Goal: Communication & Community: Answer question/provide support

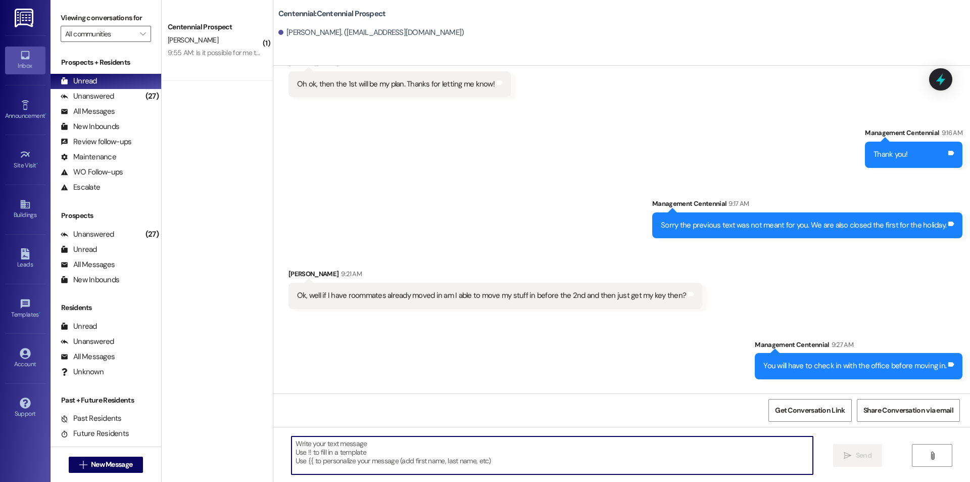
scroll to position [541, 0]
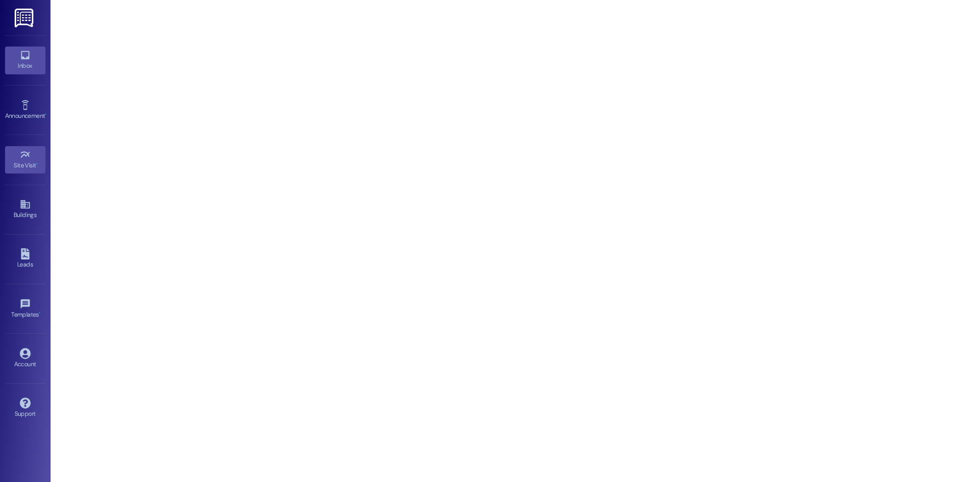
click at [38, 63] on div "Inbox" at bounding box center [25, 66] width 51 height 10
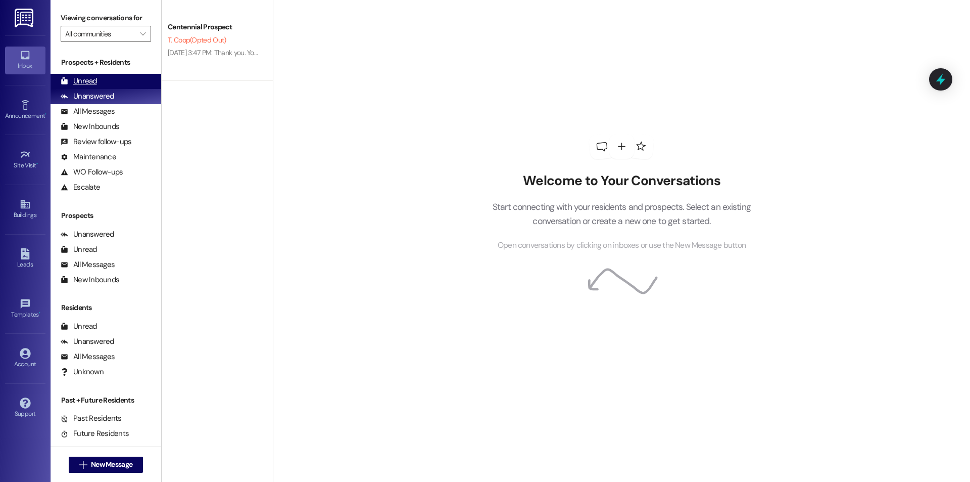
click at [68, 83] on div "Unread" at bounding box center [79, 81] width 36 height 11
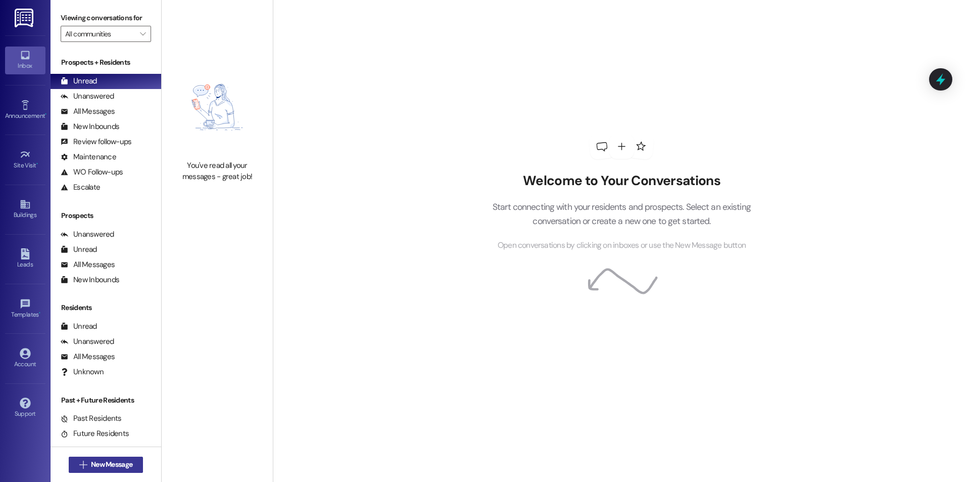
click at [115, 464] on span "New Message" at bounding box center [111, 464] width 41 height 11
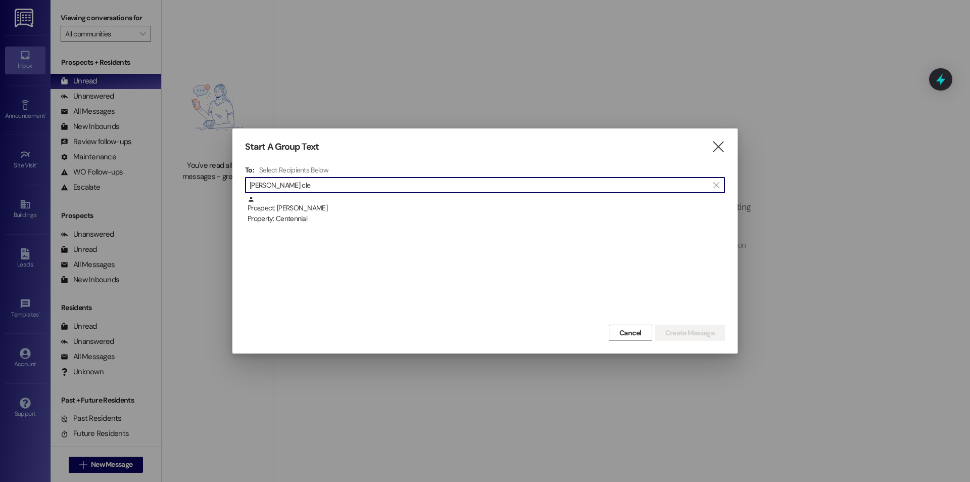
type input "cole cle"
click at [436, 223] on div "Property: Centennial" at bounding box center [487, 218] width 478 height 11
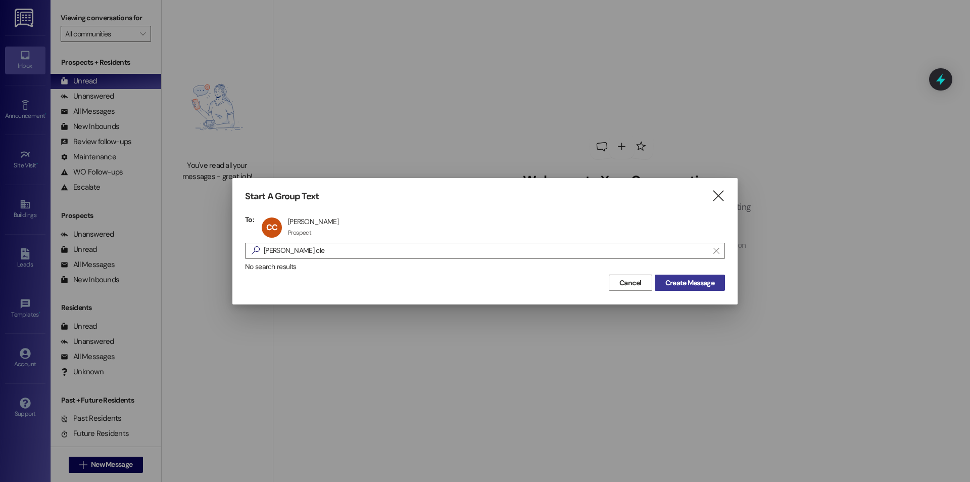
click at [708, 288] on span "Create Message" at bounding box center [690, 282] width 49 height 11
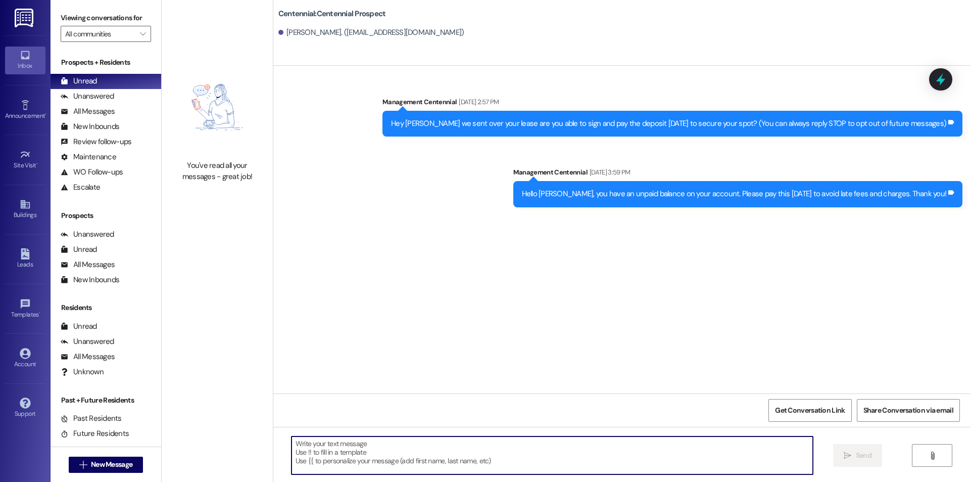
click at [493, 454] on textarea at bounding box center [553, 455] width 522 height 38
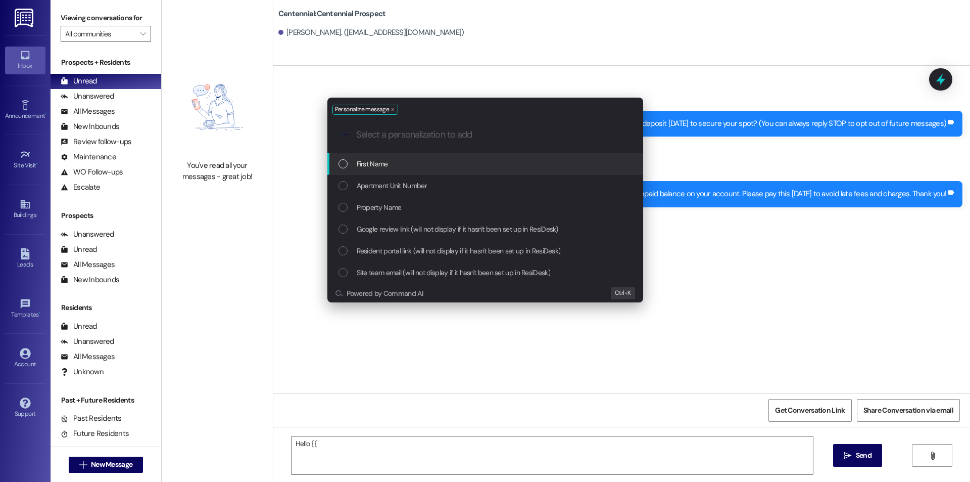
click at [438, 167] on div "First Name" at bounding box center [487, 163] width 296 height 11
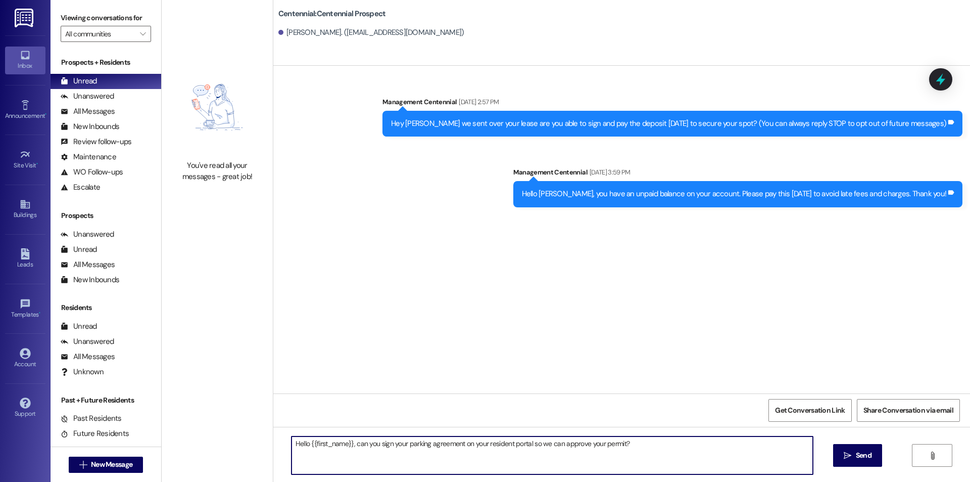
click at [635, 444] on textarea "Hello {{first_name}}, can you sign your parking agreement on your resident port…" at bounding box center [553, 455] width 522 height 38
click at [667, 446] on textarea "Hello {{first_name}}, can you sign your parking agreement on your resident port…" at bounding box center [553, 455] width 522 height 38
type textarea "Hello {{first_name}}, can you sign your parking agreement on your resident port…"
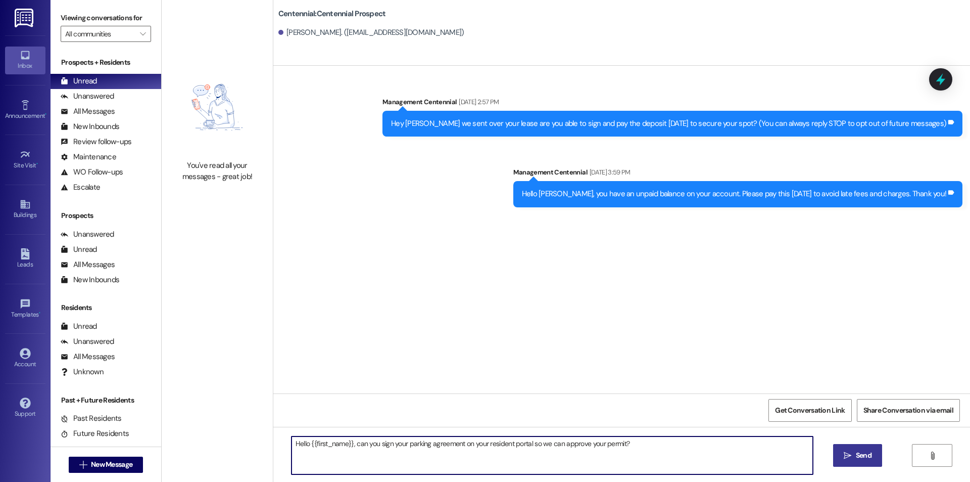
click at [849, 460] on span " Send" at bounding box center [858, 455] width 32 height 11
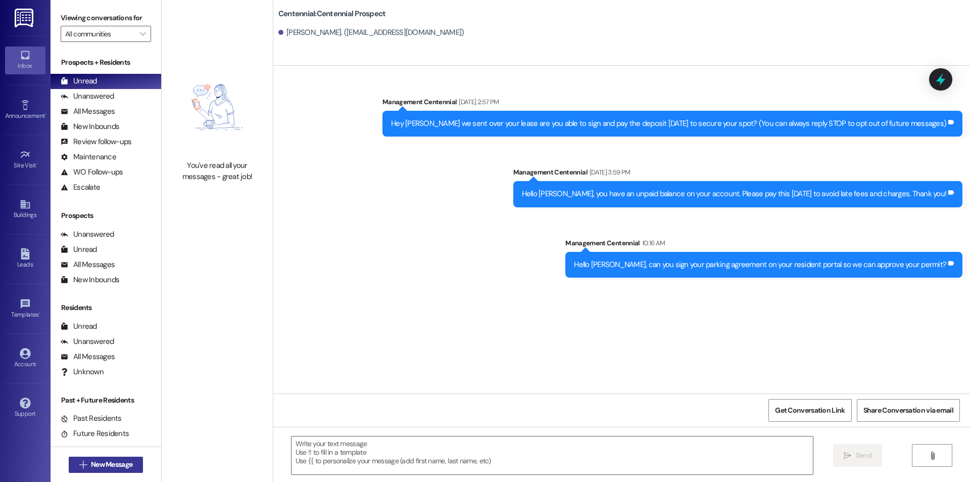
click at [114, 467] on span "New Message" at bounding box center [111, 464] width 41 height 11
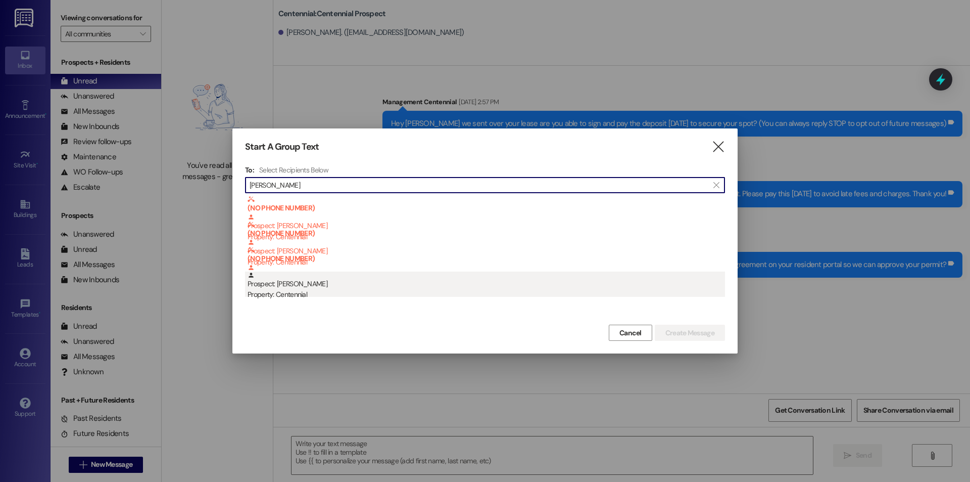
type input "jarrett"
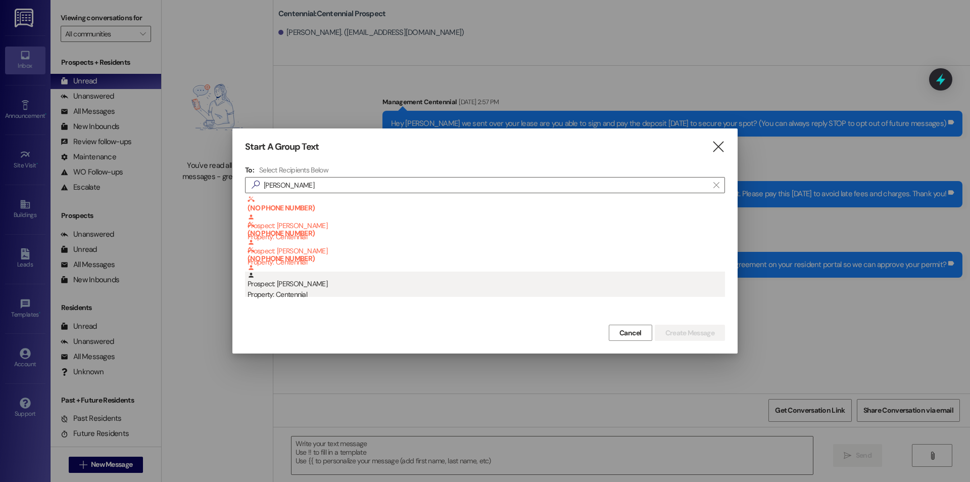
click at [333, 298] on div "Property: Centennial" at bounding box center [487, 294] width 478 height 11
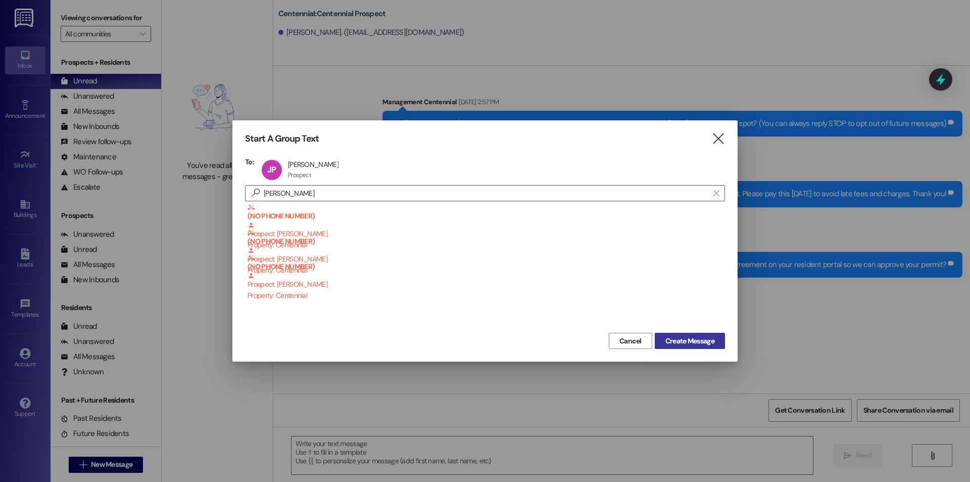
click at [697, 337] on span "Create Message" at bounding box center [690, 341] width 49 height 11
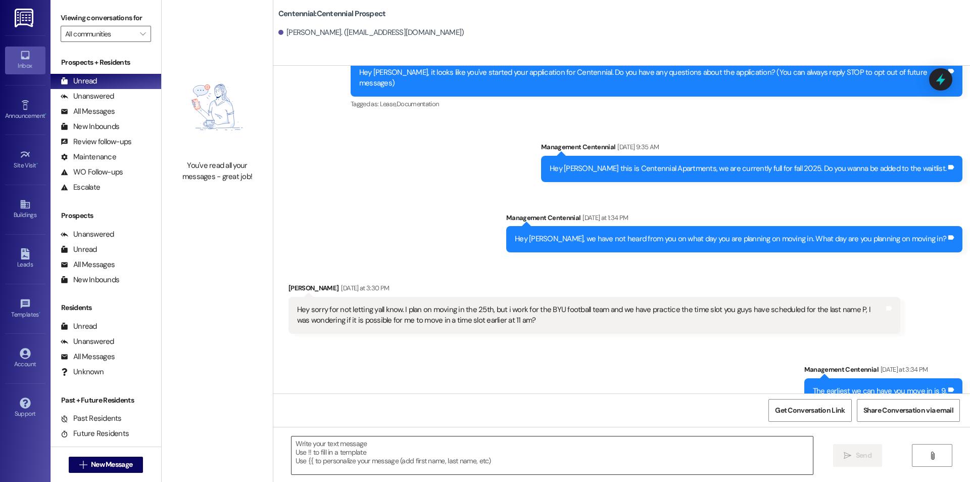
scroll to position [129, 0]
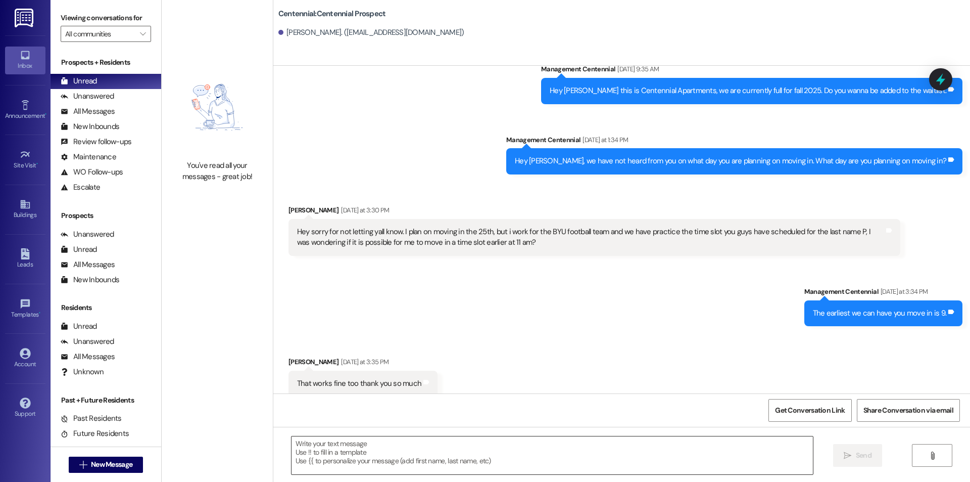
click at [524, 449] on textarea at bounding box center [553, 455] width 522 height 38
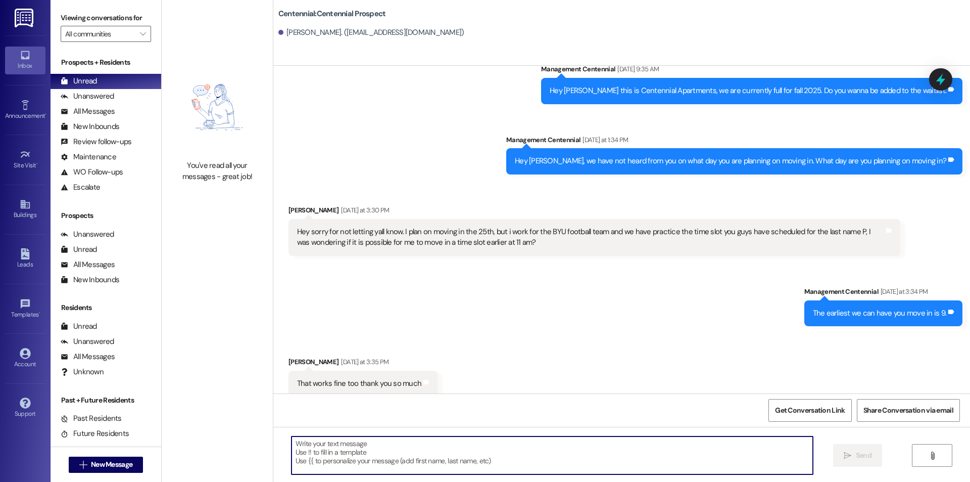
paste textarea "Hello {{first_name}}, can you sign your parking agreement on your resident port…"
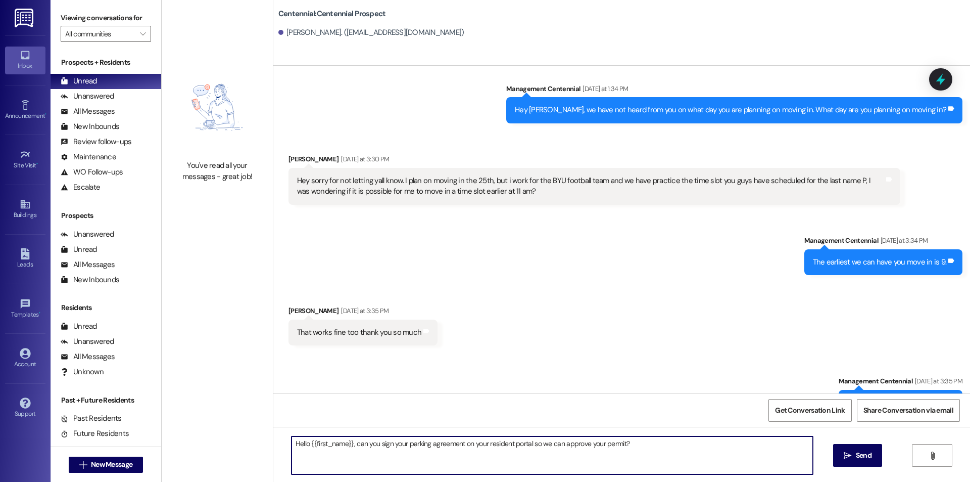
scroll to position [200, 0]
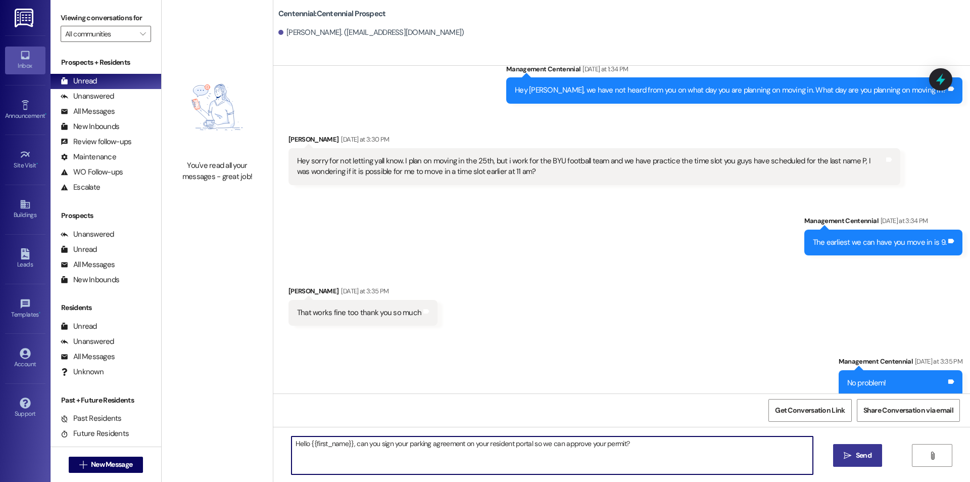
type textarea "Hello {{first_name}}, can you sign your parking agreement on your resident port…"
click at [857, 451] on span "Send" at bounding box center [864, 455] width 16 height 11
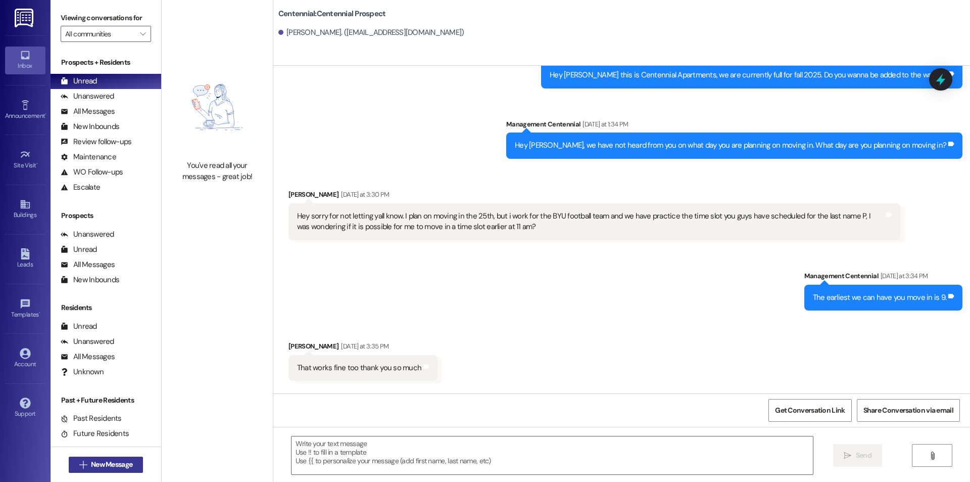
scroll to position [129, 0]
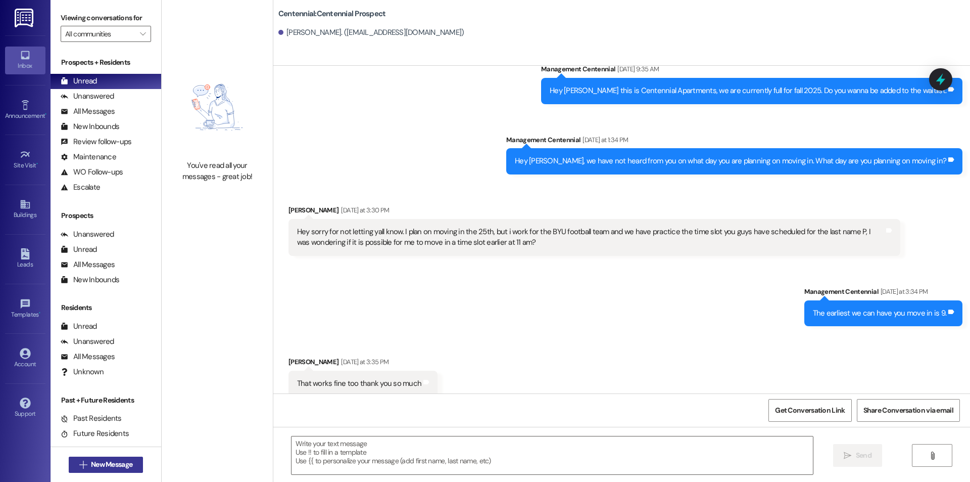
click at [118, 462] on span "New Message" at bounding box center [111, 464] width 41 height 11
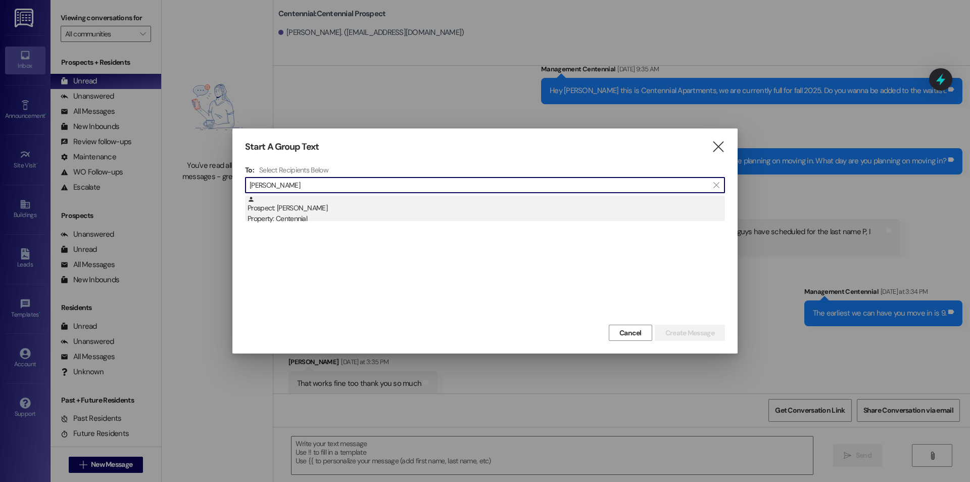
type input "ashley jen"
click at [286, 211] on div "Prospect: Ashley Jensen Property: Centennial" at bounding box center [487, 210] width 478 height 29
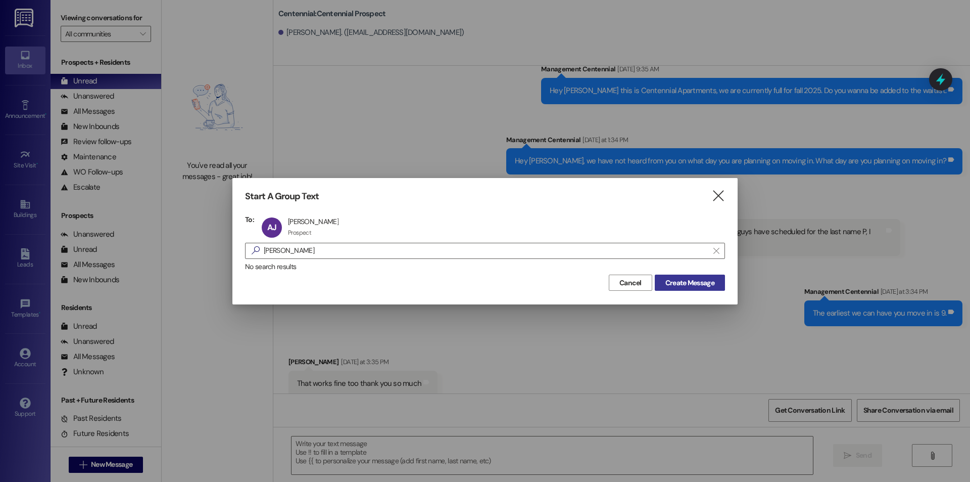
click at [700, 278] on span "Create Message" at bounding box center [690, 282] width 49 height 11
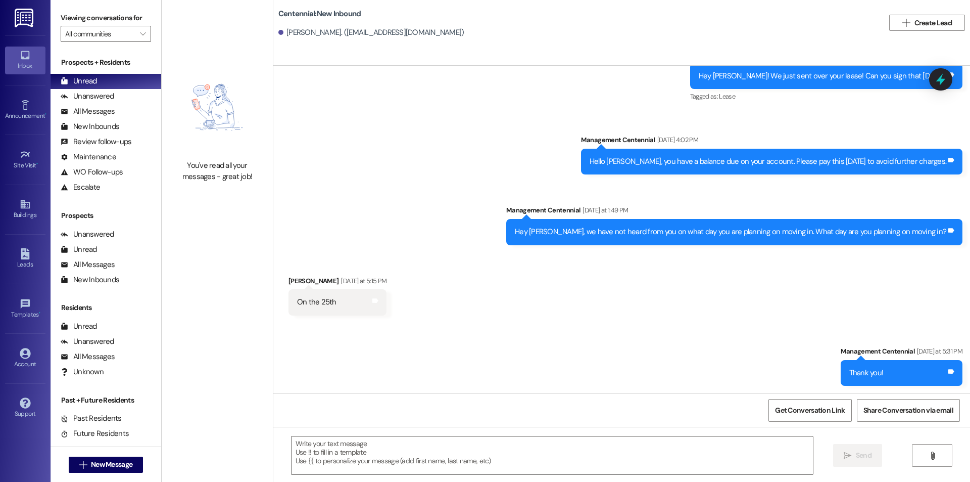
scroll to position [214, 0]
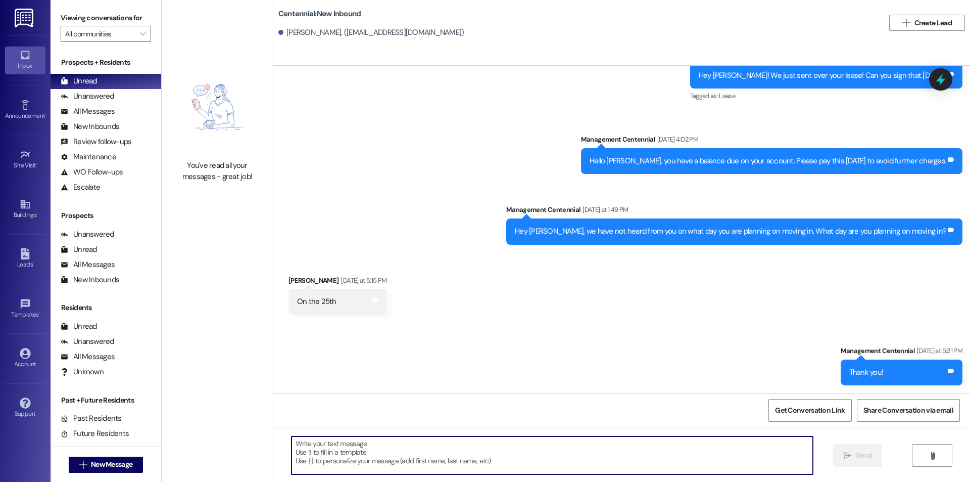
click at [622, 451] on textarea at bounding box center [553, 455] width 522 height 38
paste textarea "Hello {{first_name}}, can you sign your parking agreement on your resident port…"
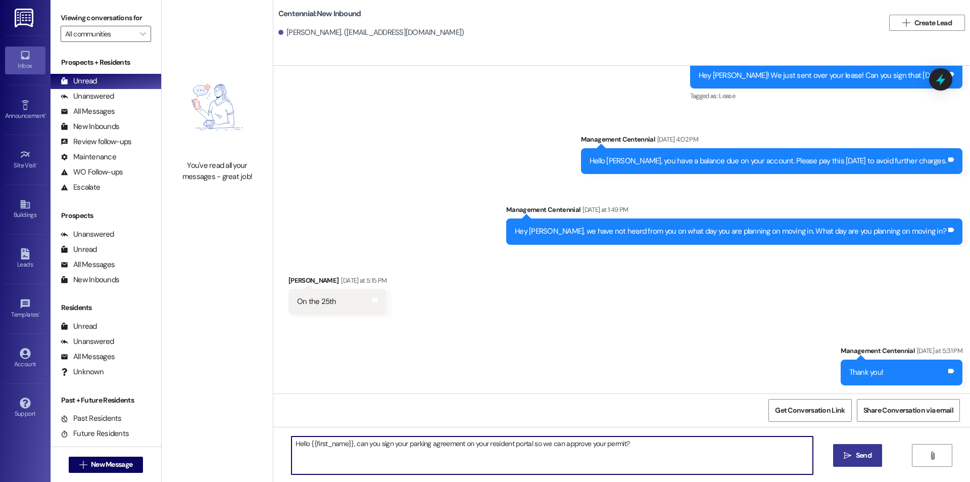
type textarea "Hello {{first_name}}, can you sign your parking agreement on your resident port…"
click at [857, 455] on span "Send" at bounding box center [864, 455] width 16 height 11
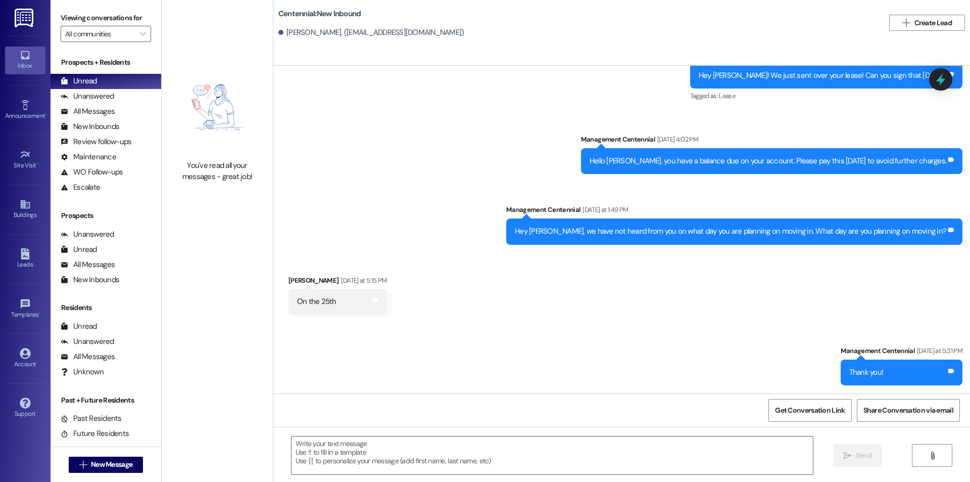
scroll to position [213, 0]
